Goal: Transaction & Acquisition: Purchase product/service

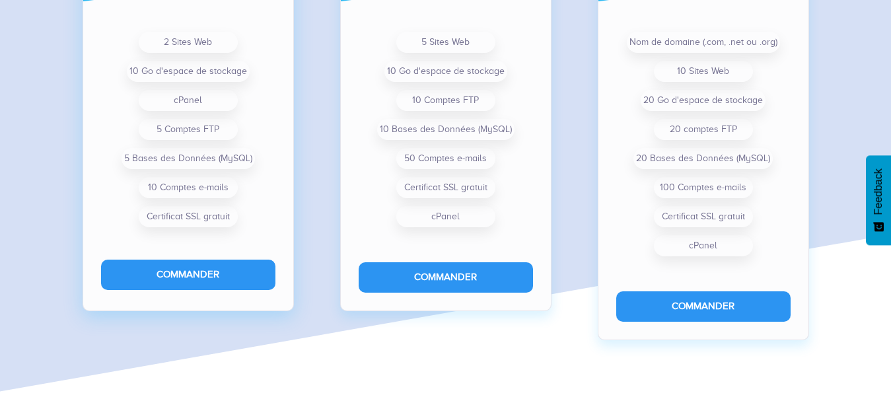
scroll to position [1160, 0]
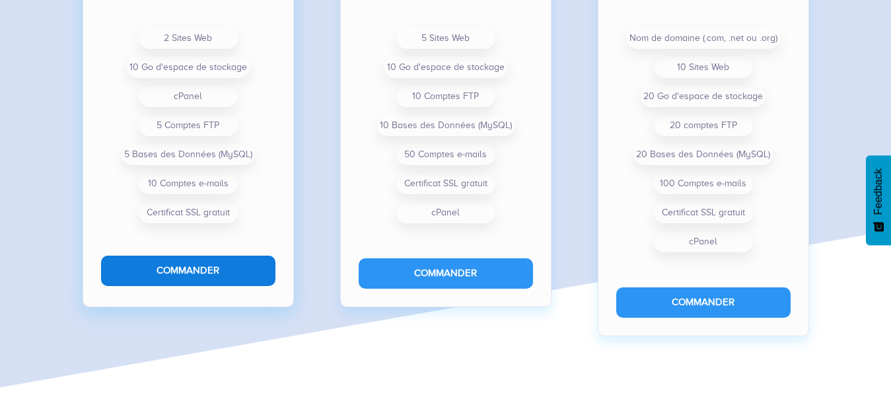
click at [193, 274] on button "Commander" at bounding box center [188, 271] width 174 height 30
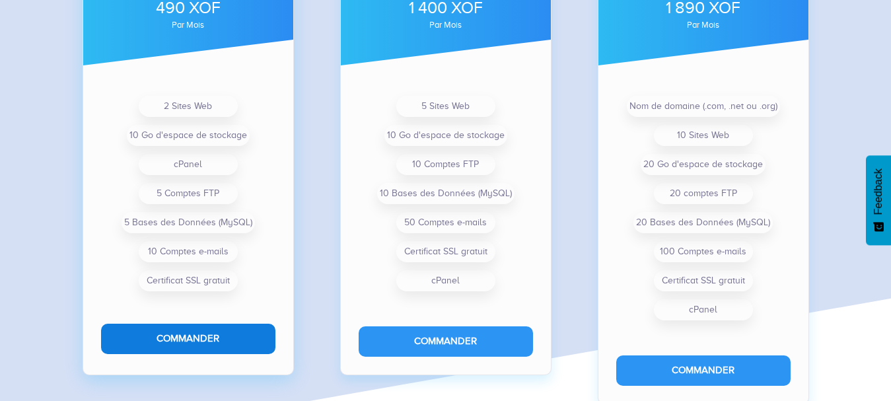
scroll to position [1094, 0]
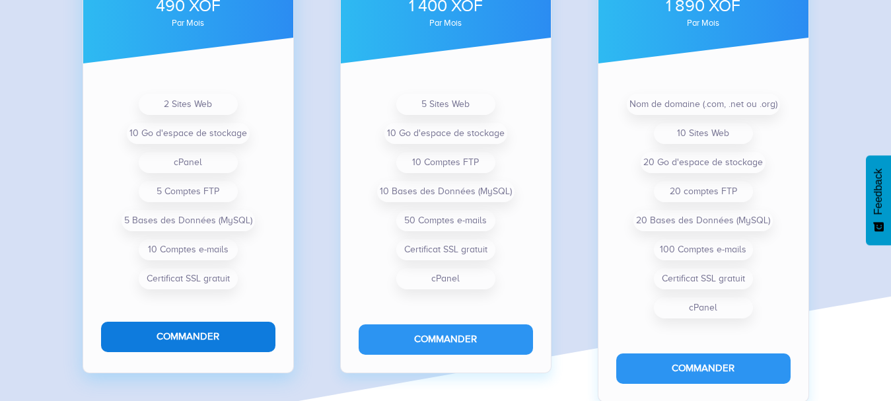
click at [223, 329] on button "Commander" at bounding box center [188, 337] width 174 height 30
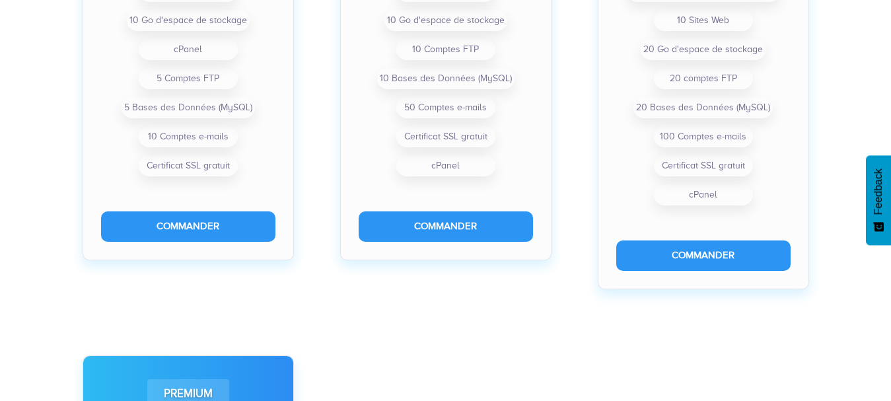
scroll to position [660, 0]
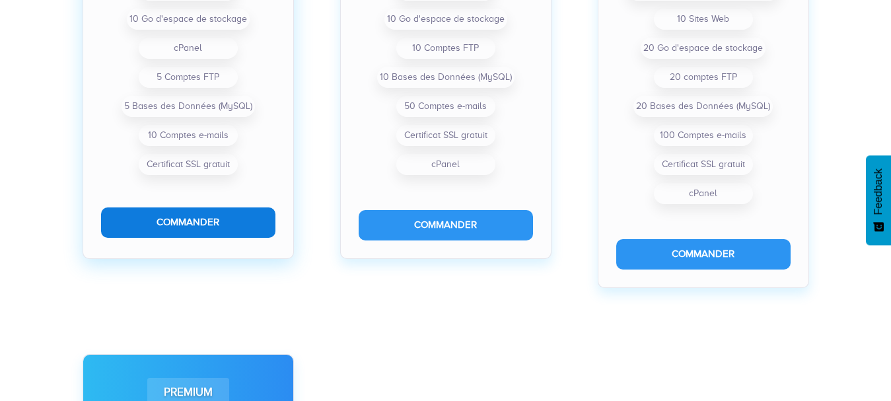
click at [209, 225] on button "Commander" at bounding box center [188, 222] width 174 height 30
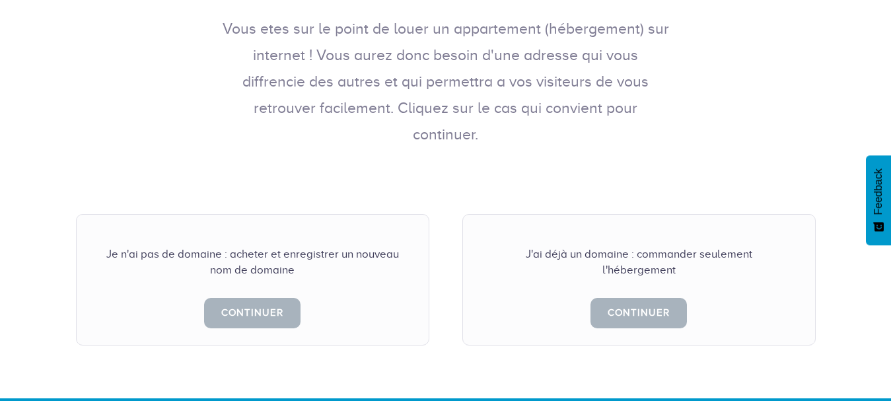
scroll to position [264, 0]
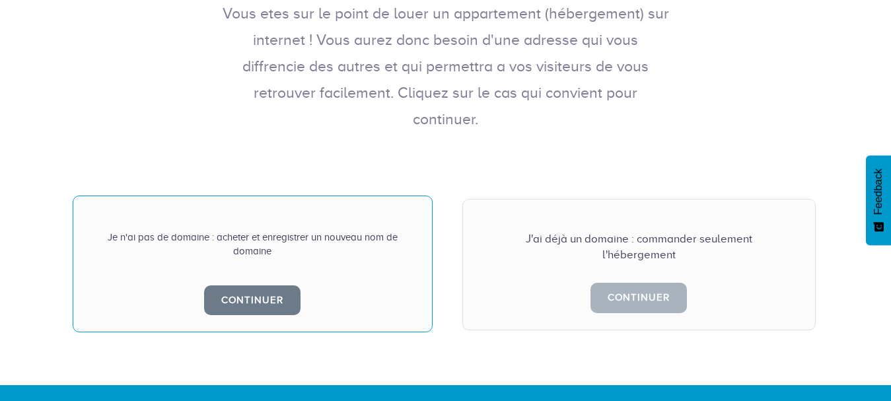
click at [260, 290] on div "Je n'ai pas de domaine : acheter et enregistrer un nouveau nom de domaine Conti…" at bounding box center [253, 263] width 360 height 137
click at [259, 285] on link "Continuer" at bounding box center [252, 300] width 96 height 30
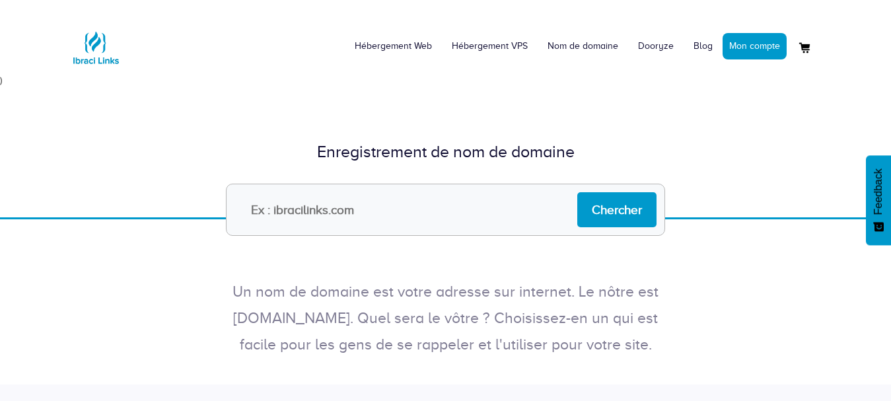
click at [341, 206] on input "text" at bounding box center [445, 210] width 439 height 52
type input "sedagri.com"
click at [623, 214] on input "Chercher" at bounding box center [616, 209] width 79 height 35
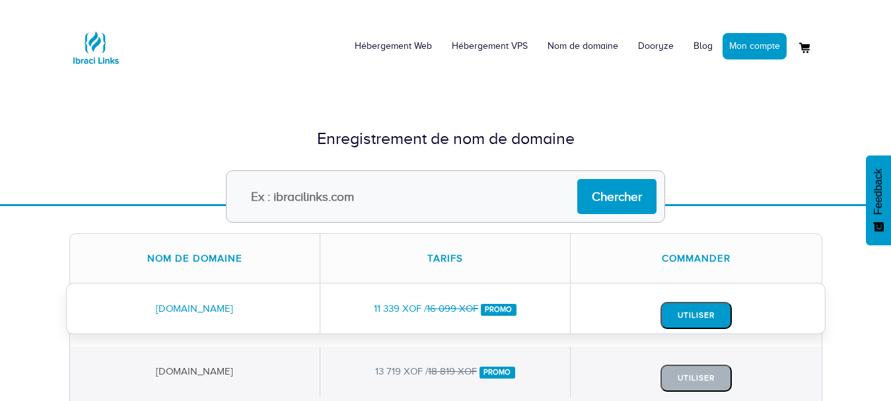
click at [686, 316] on button "Utiliser" at bounding box center [695, 315] width 71 height 27
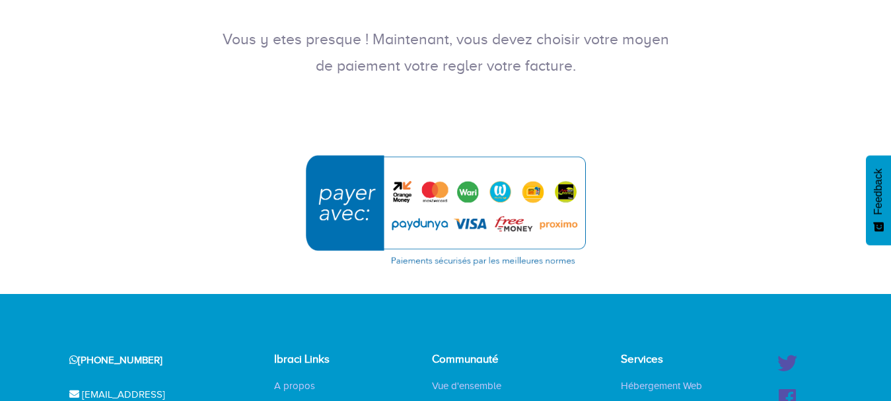
scroll to position [198, 0]
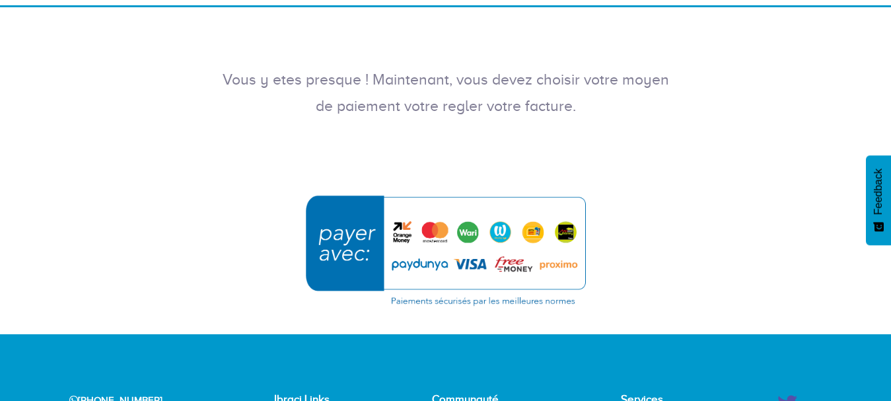
click at [402, 247] on img "submit" at bounding box center [445, 250] width 297 height 128
